Goal: Check status: Check status

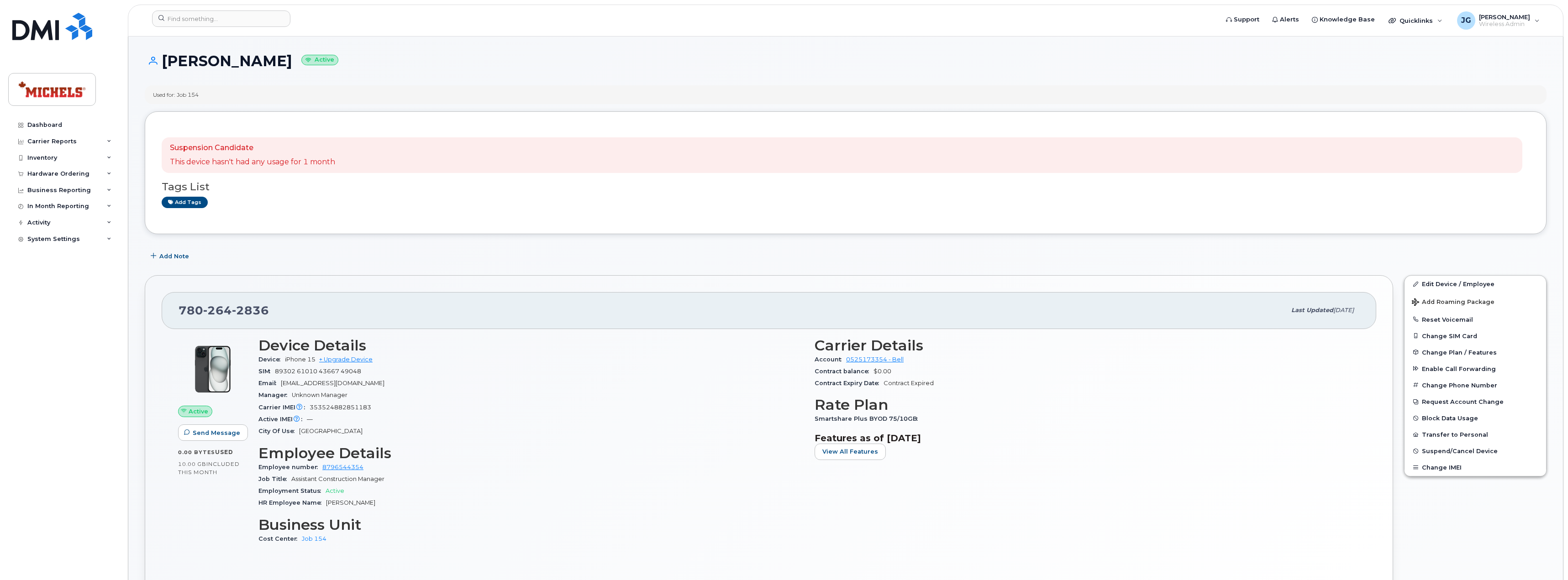
scroll to position [754, 0]
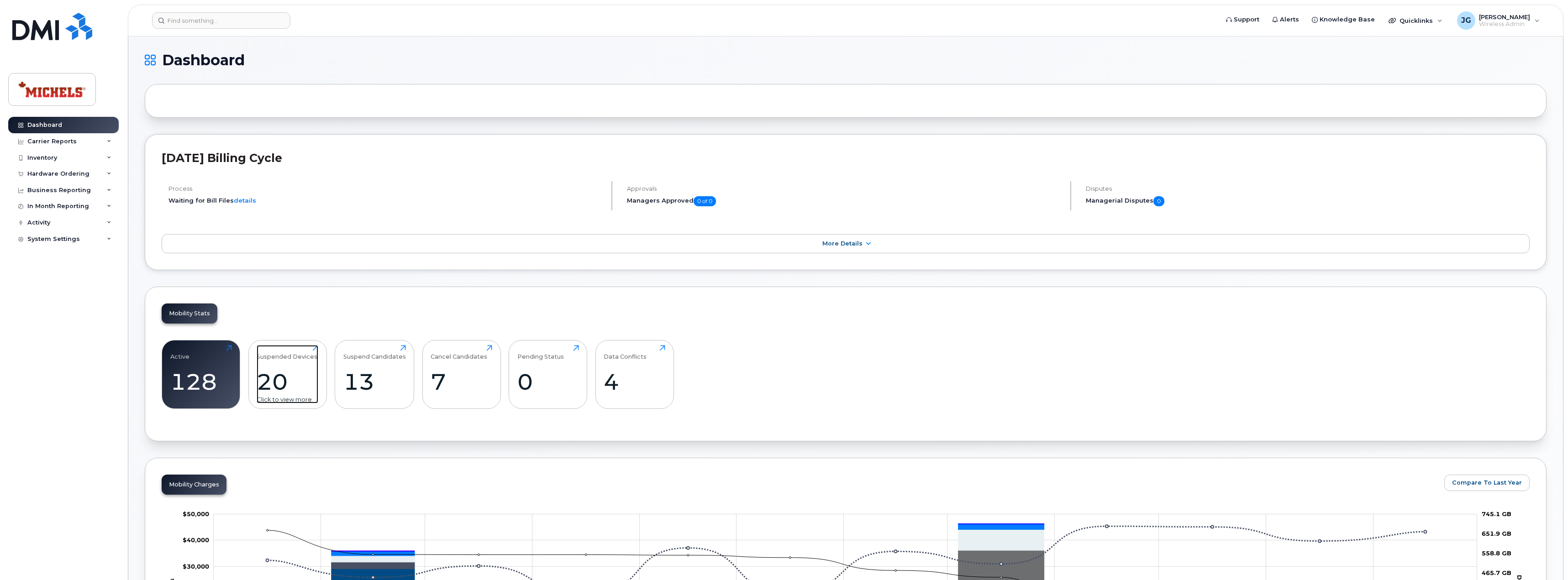
click at [288, 369] on div "20" at bounding box center [287, 382] width 61 height 27
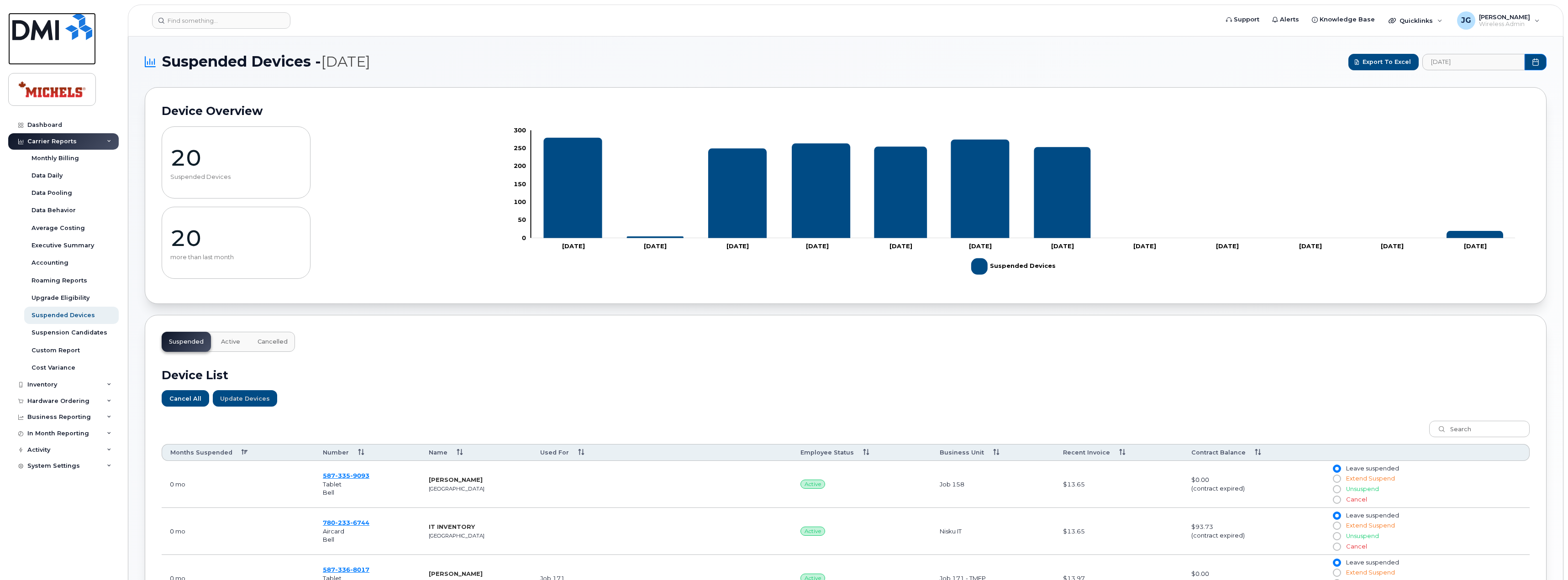
click at [40, 31] on img at bounding box center [52, 26] width 80 height 27
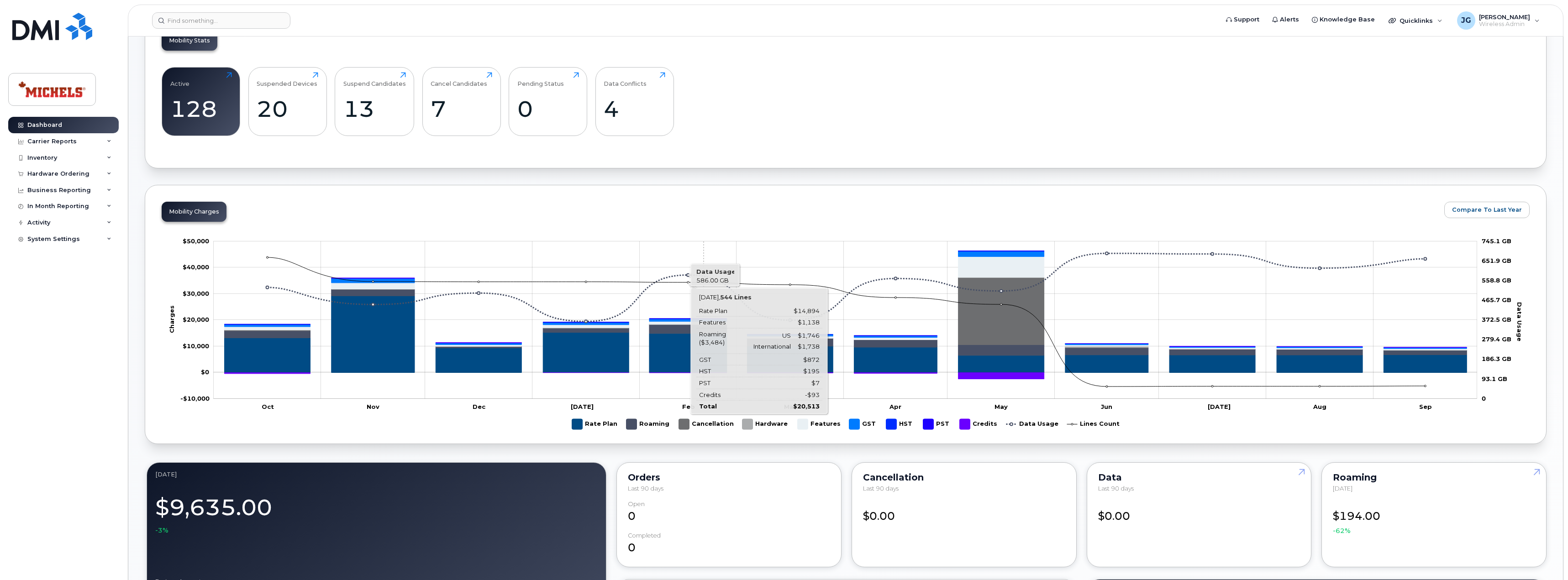
scroll to position [295, 0]
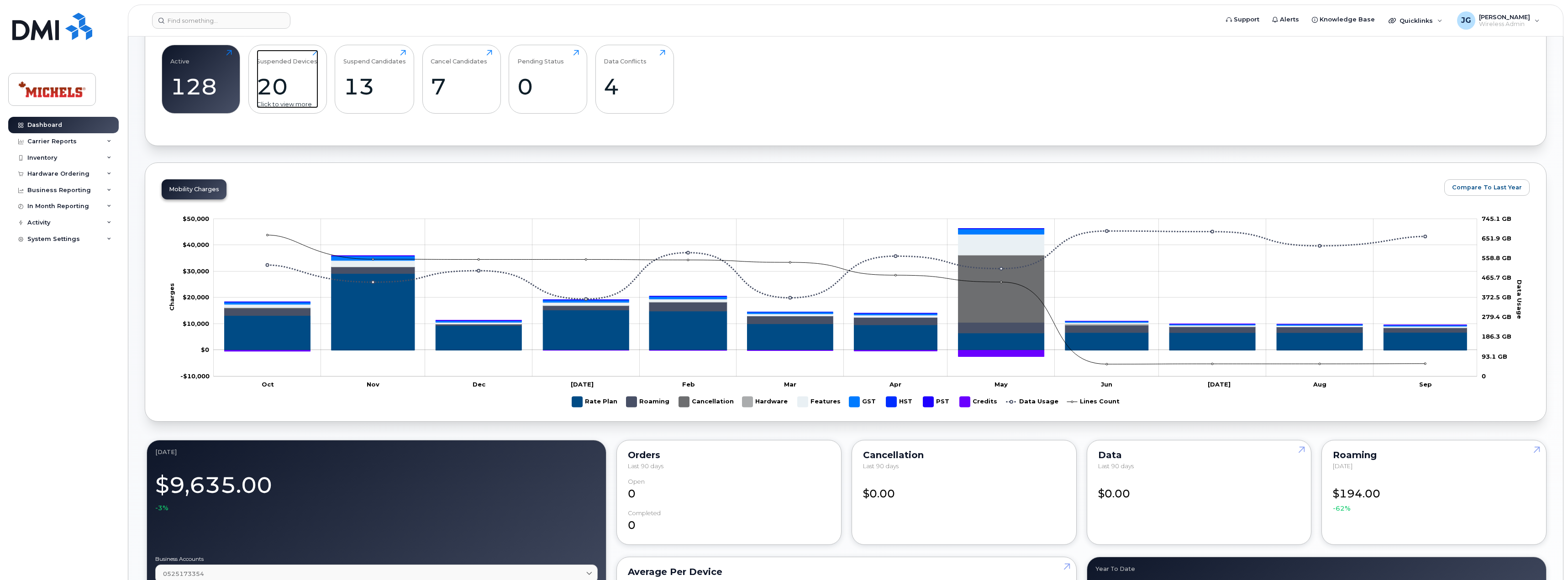
click at [278, 84] on div "20" at bounding box center [287, 86] width 61 height 27
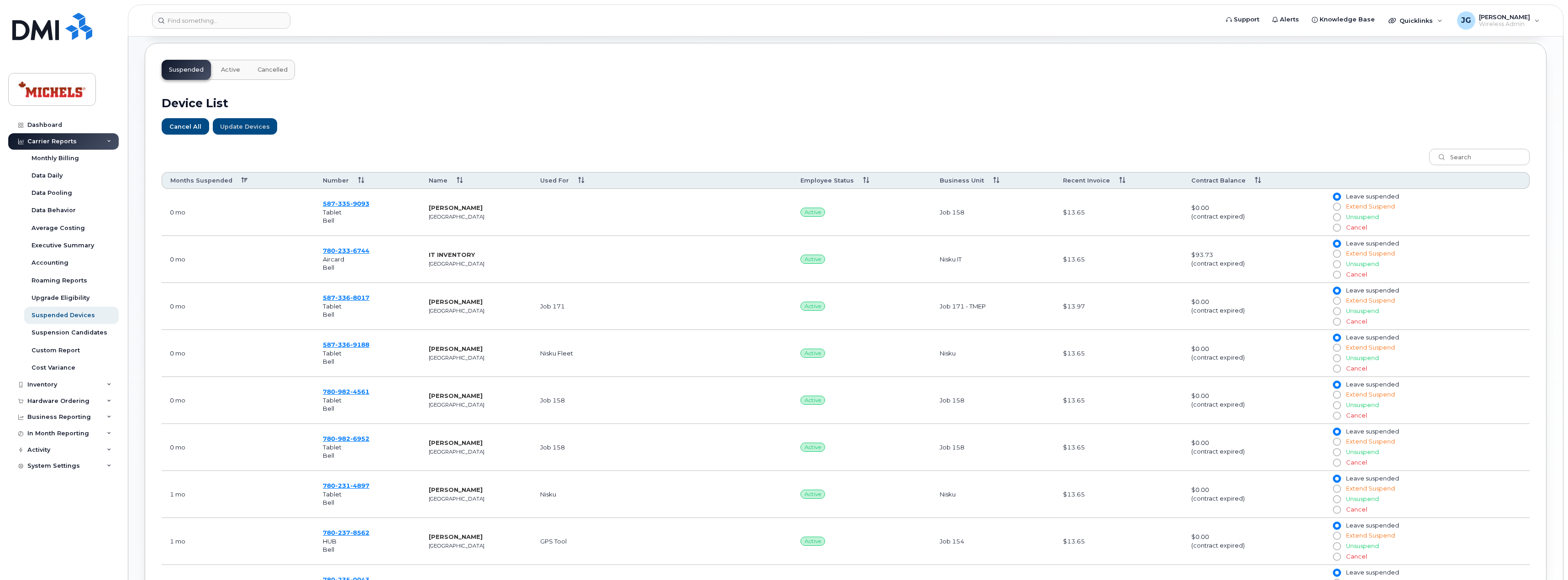
scroll to position [274, 0]
click at [239, 181] on th "Months Suspended" at bounding box center [238, 179] width 153 height 17
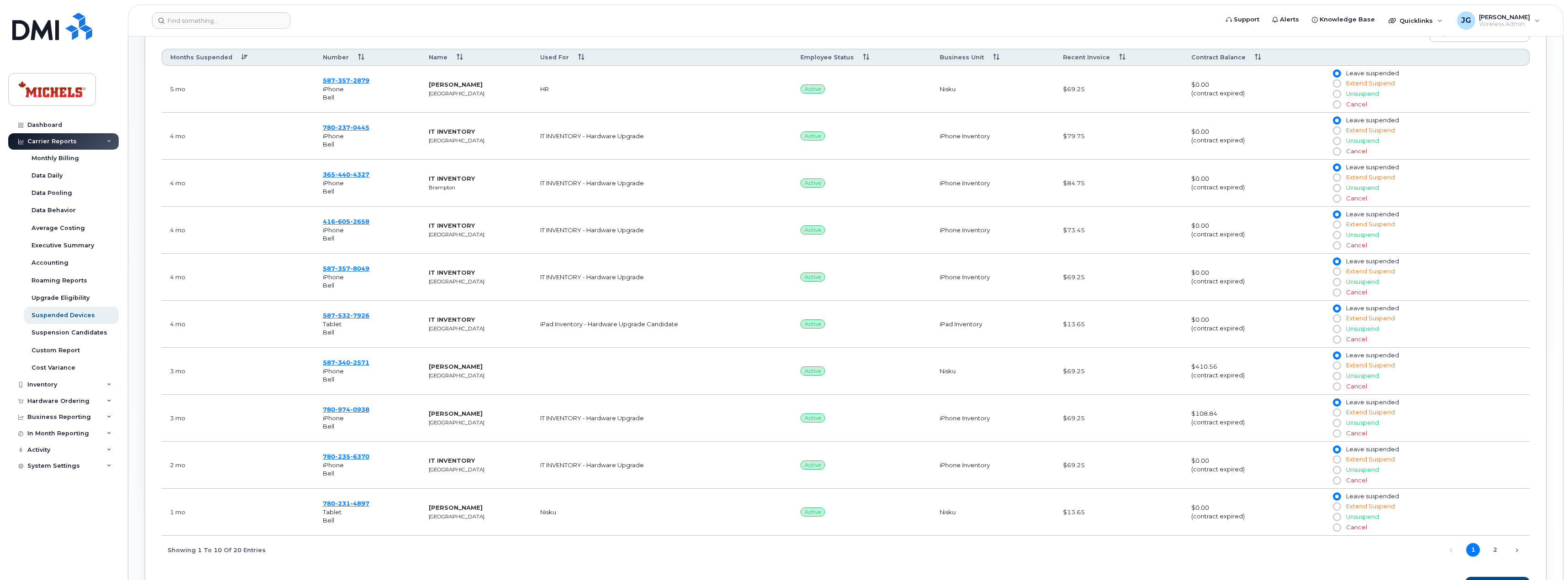
scroll to position [479, 0]
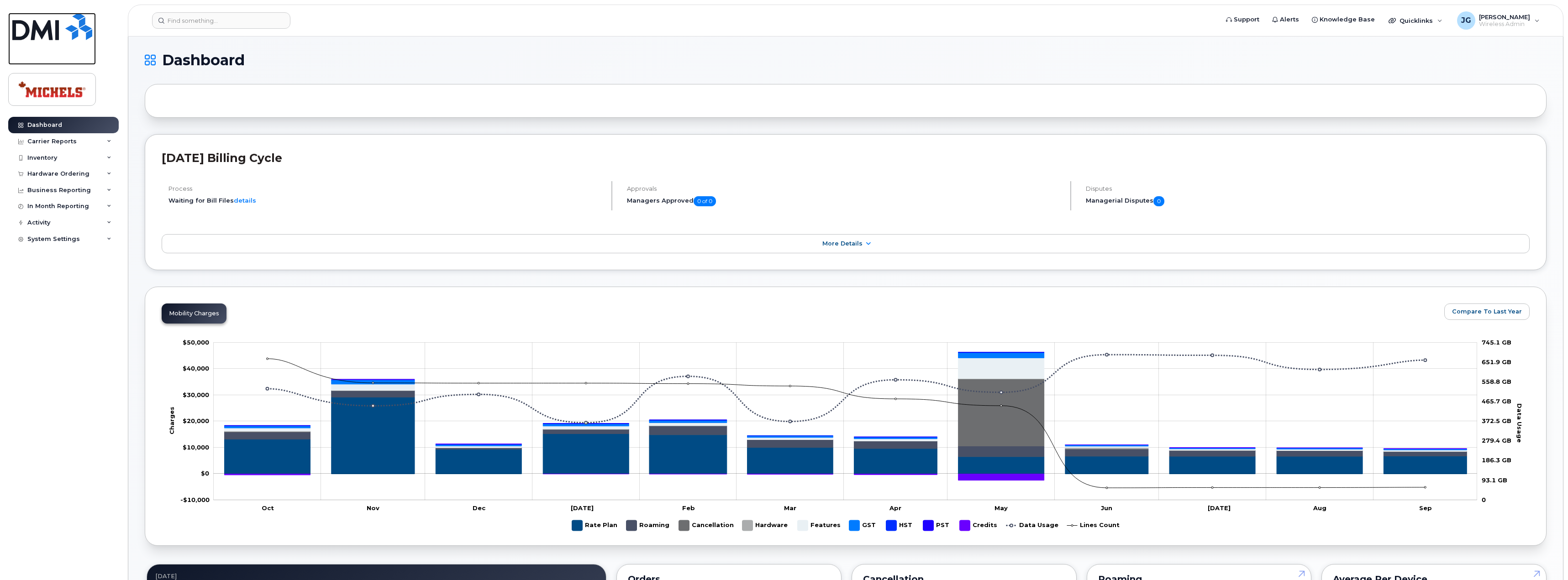
click at [51, 32] on img at bounding box center [52, 26] width 80 height 27
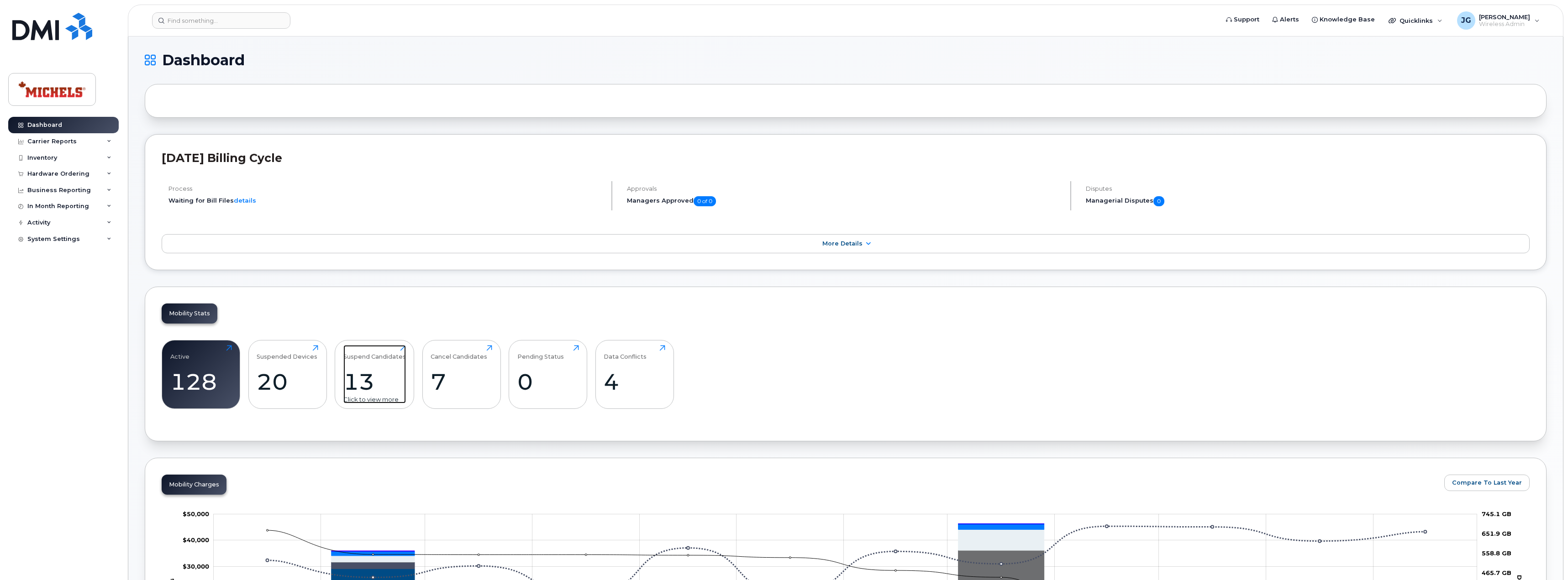
click at [401, 381] on div "13" at bounding box center [374, 382] width 63 height 27
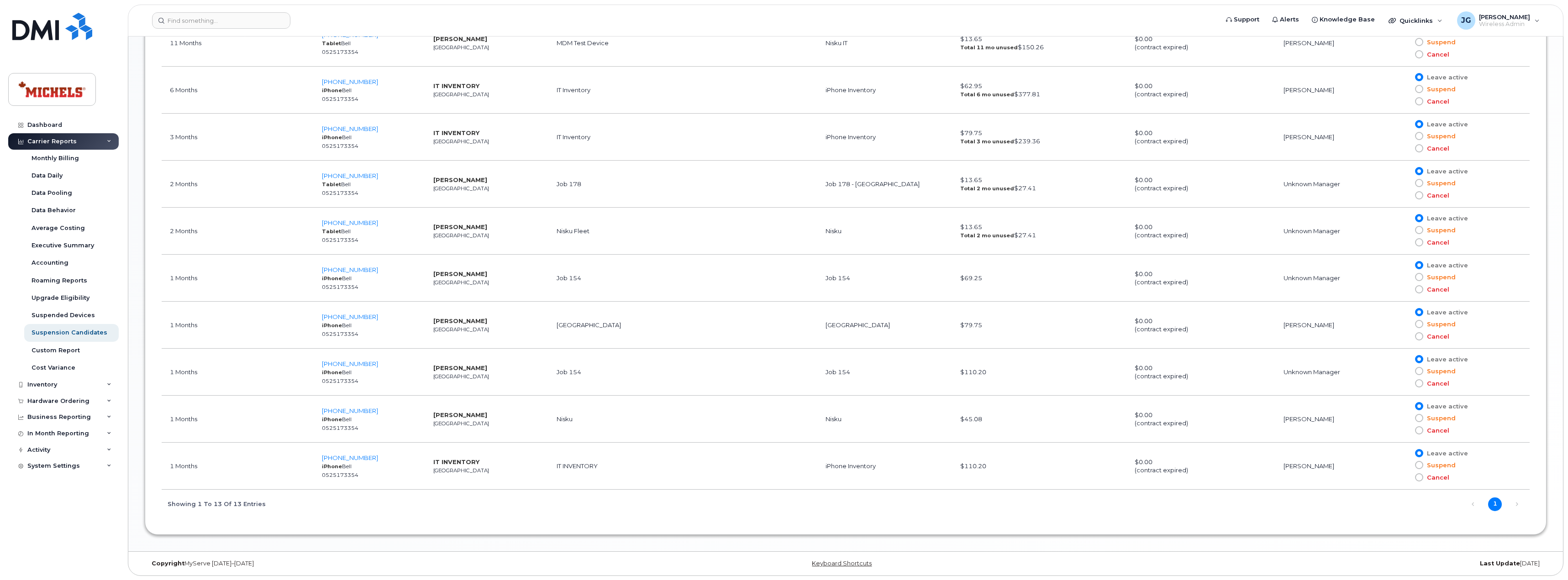
scroll to position [745, 0]
click at [366, 409] on span "780-340-7318" at bounding box center [349, 410] width 56 height 7
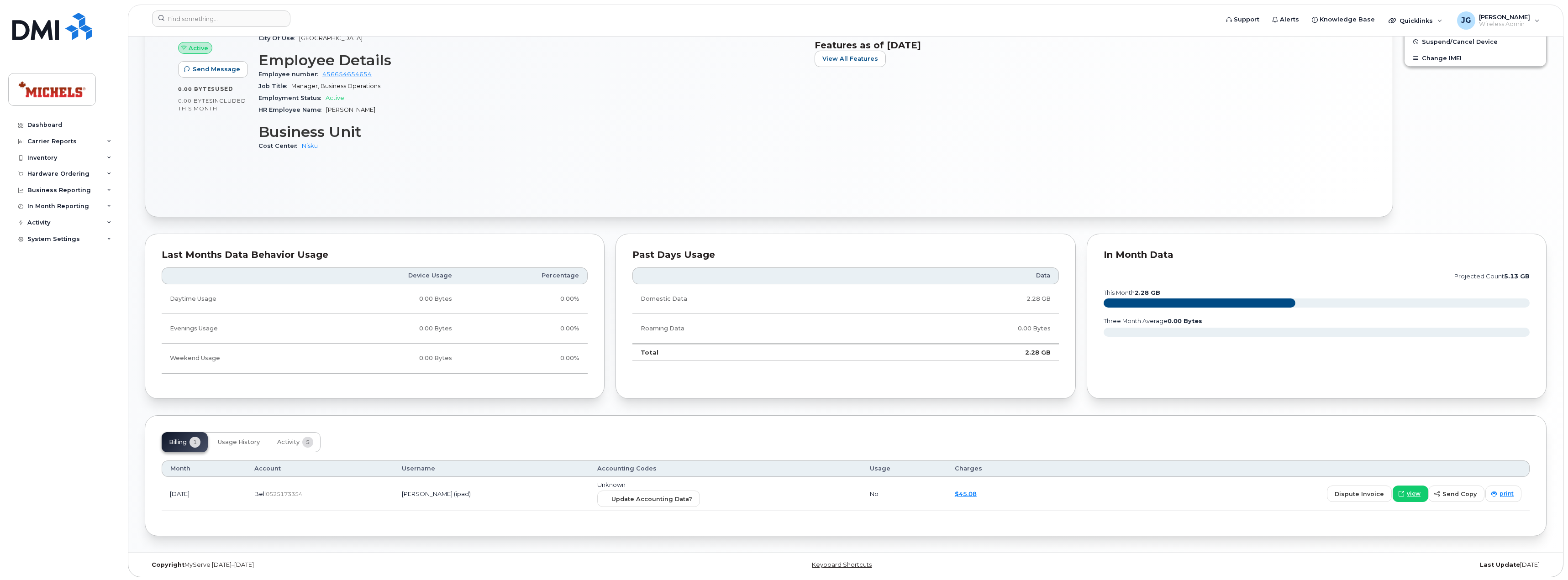
scroll to position [395, 0]
click at [1414, 490] on span "view" at bounding box center [1413, 491] width 14 height 8
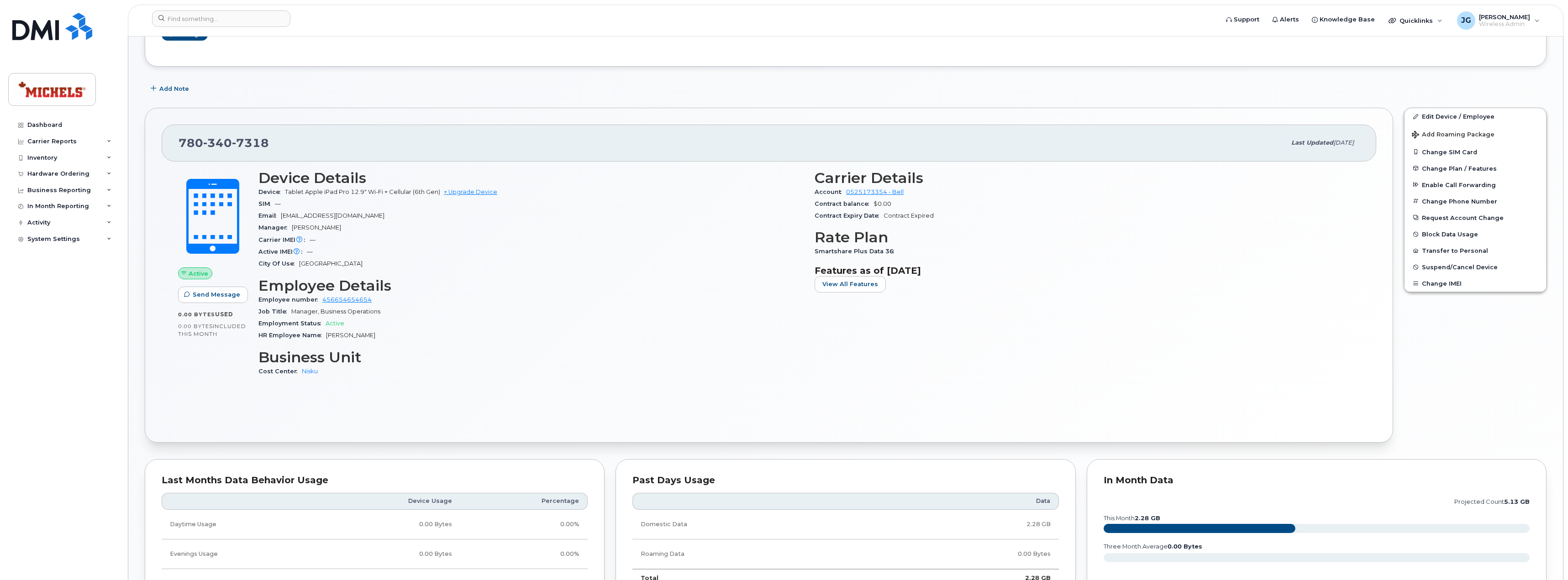
scroll to position [167, 0]
